Goal: Find specific page/section: Find specific page/section

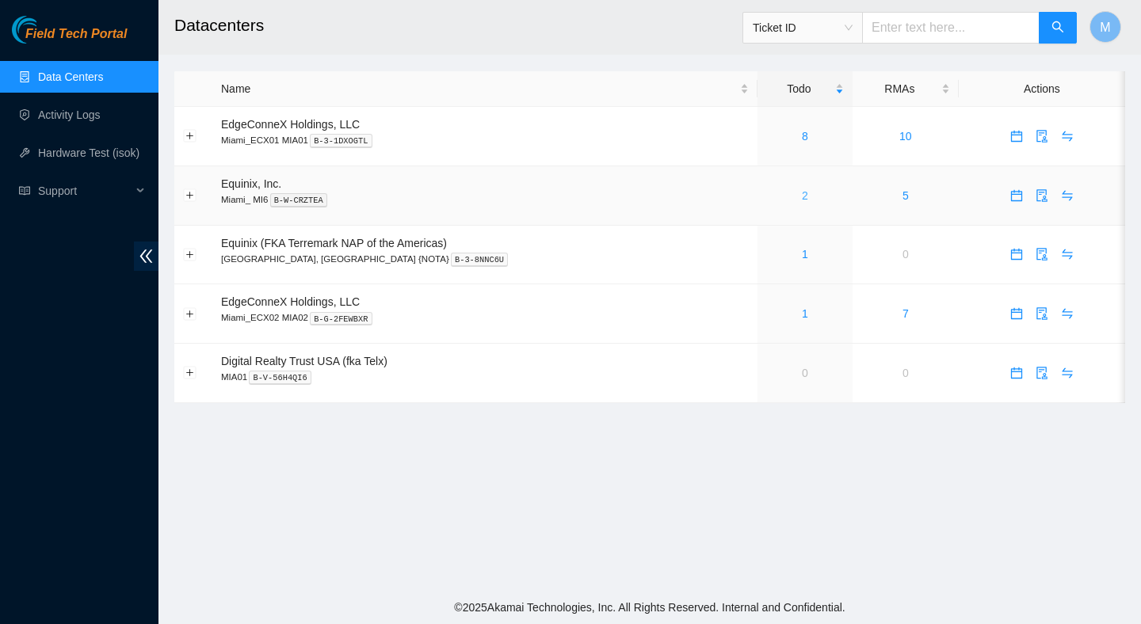
click at [802, 195] on link "2" at bounding box center [805, 195] width 6 height 13
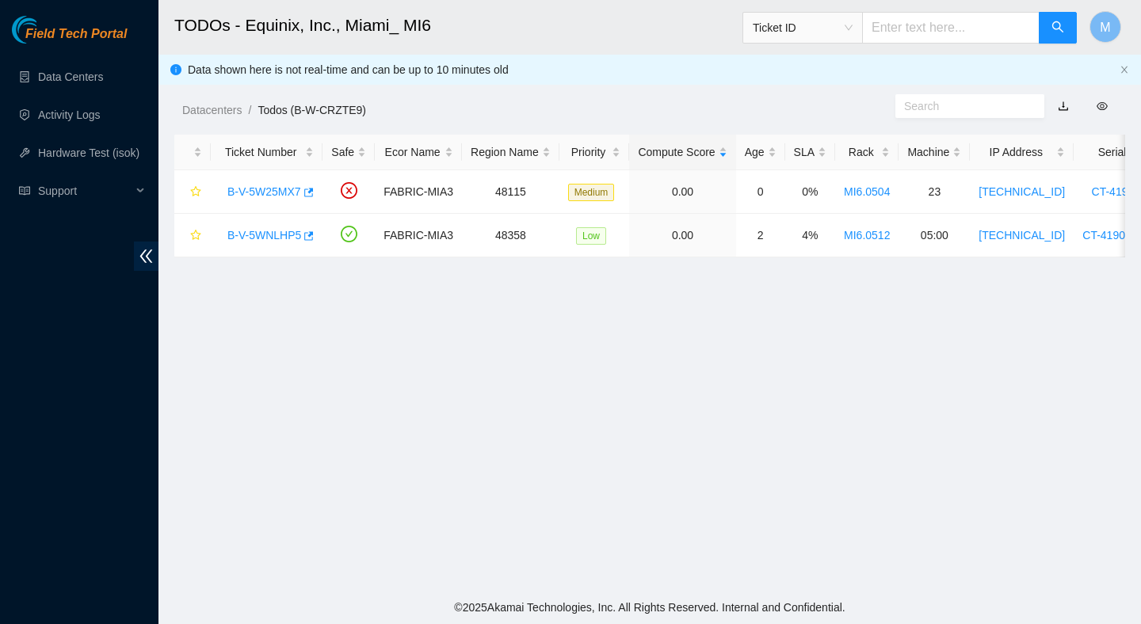
click at [726, 356] on main "TODOs - Equinix, Inc., Miami_ MI6 Ticket ID M Data shown here is not real-time …" at bounding box center [649, 295] width 982 height 591
